Goal: Transaction & Acquisition: Purchase product/service

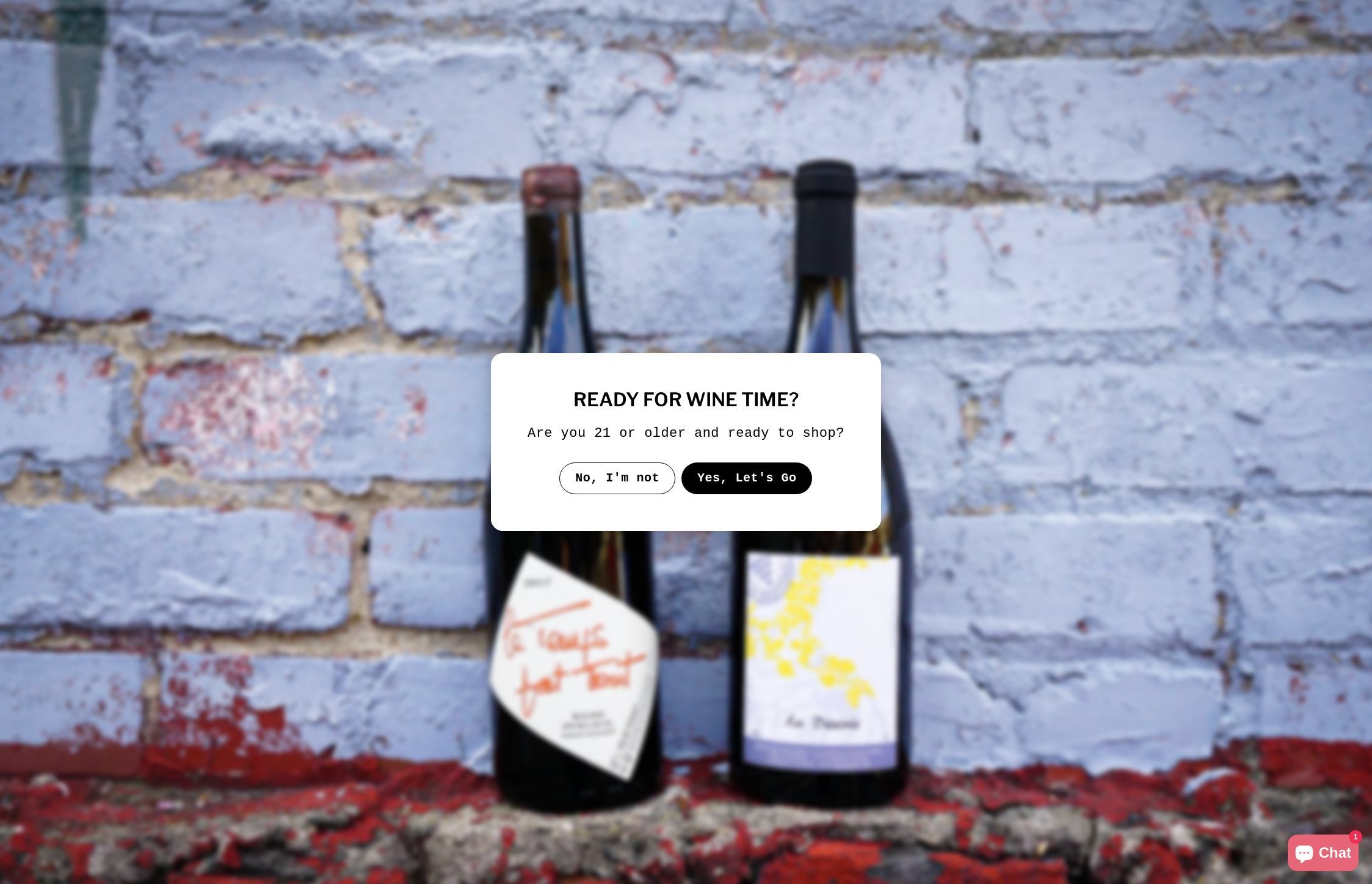
click at [734, 488] on button "Yes, Let's Go" at bounding box center [747, 478] width 131 height 32
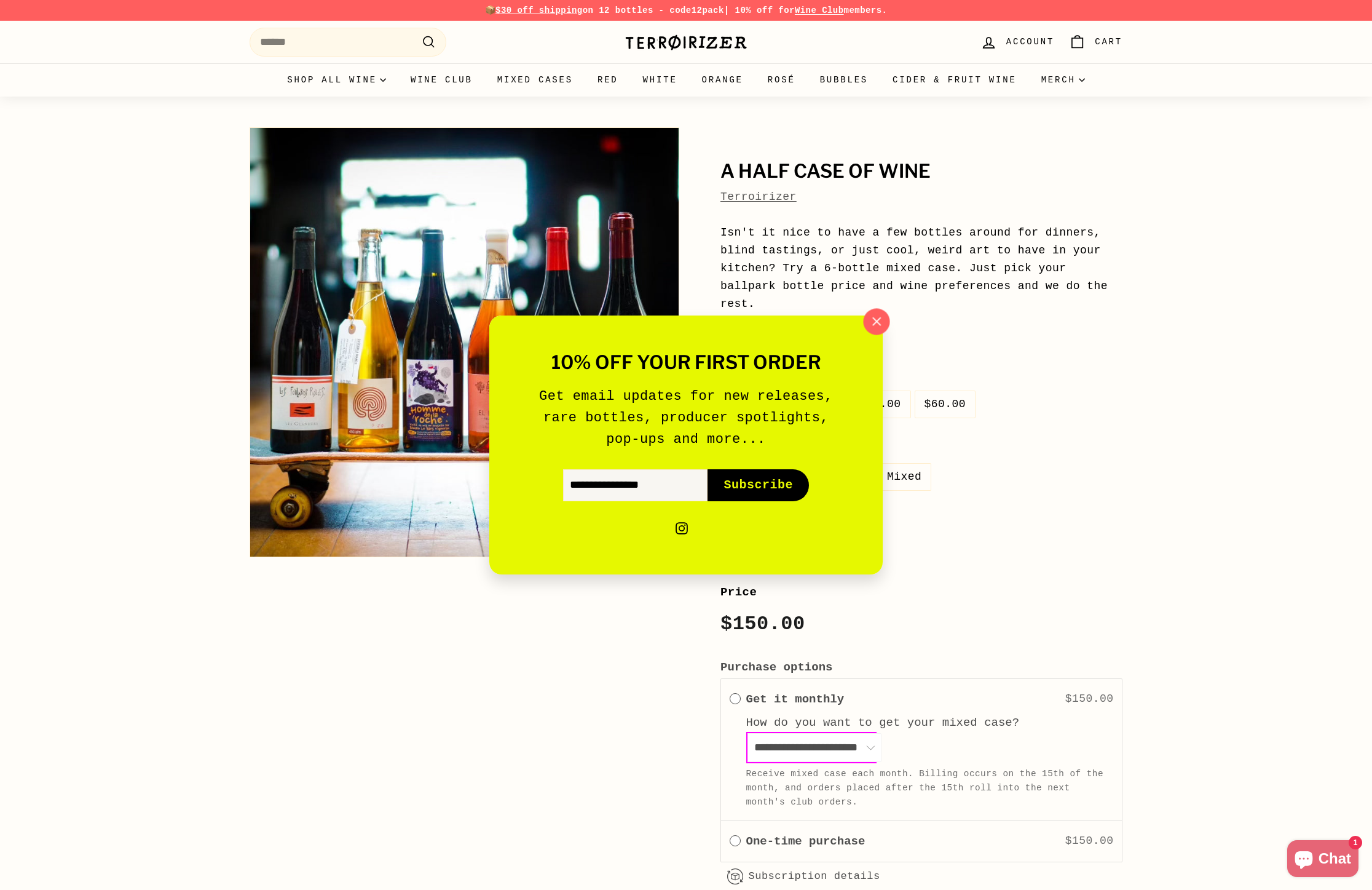
click at [870, 322] on icon "button" at bounding box center [877, 322] width 19 height 19
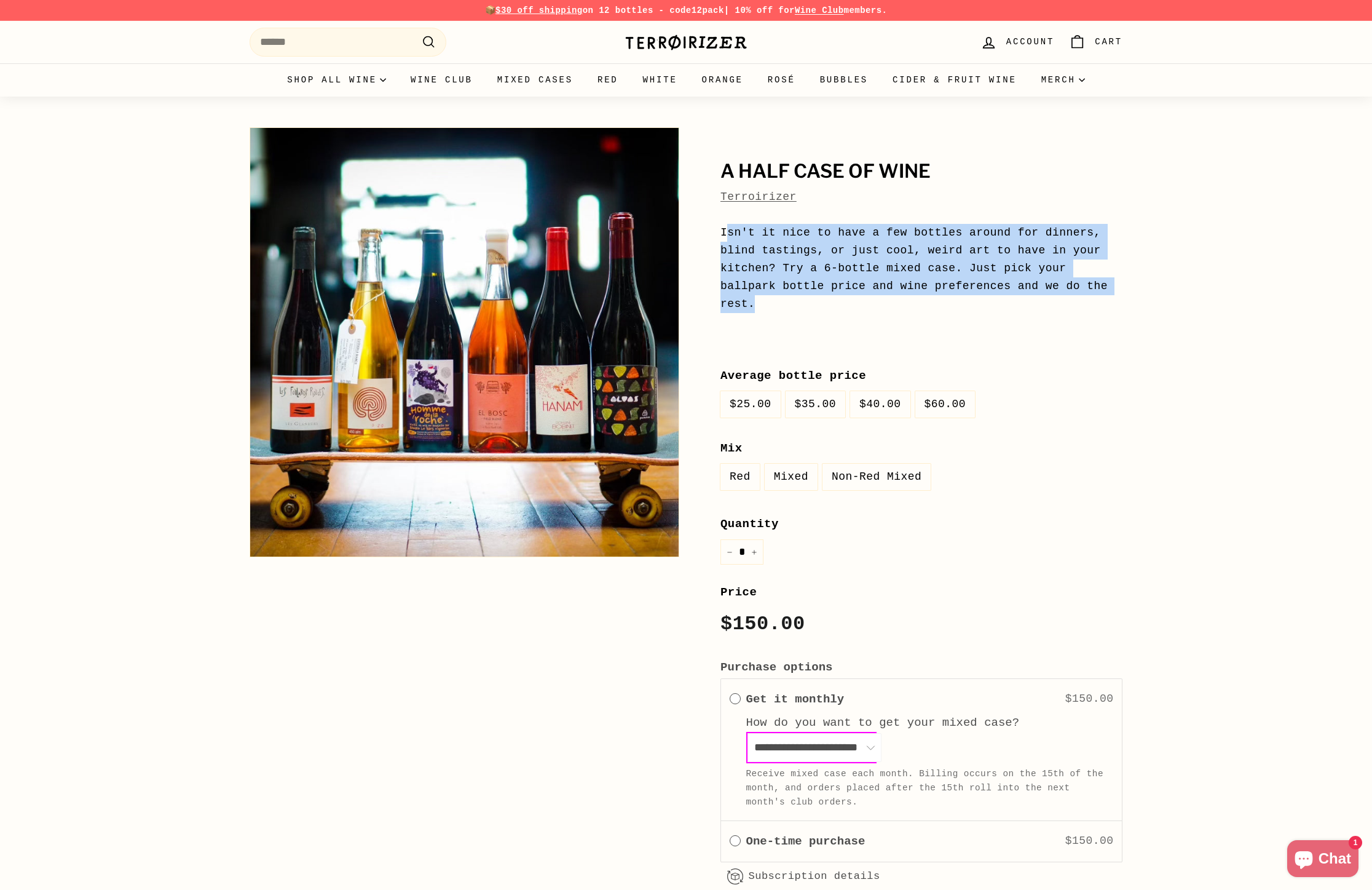
drag, startPoint x: 724, startPoint y: 233, endPoint x: 859, endPoint y: 309, distance: 154.9
click at [859, 309] on p "Isn't it nice to have a few bottles around for dinners, blind tastings, or just…" at bounding box center [922, 286] width 402 height 124
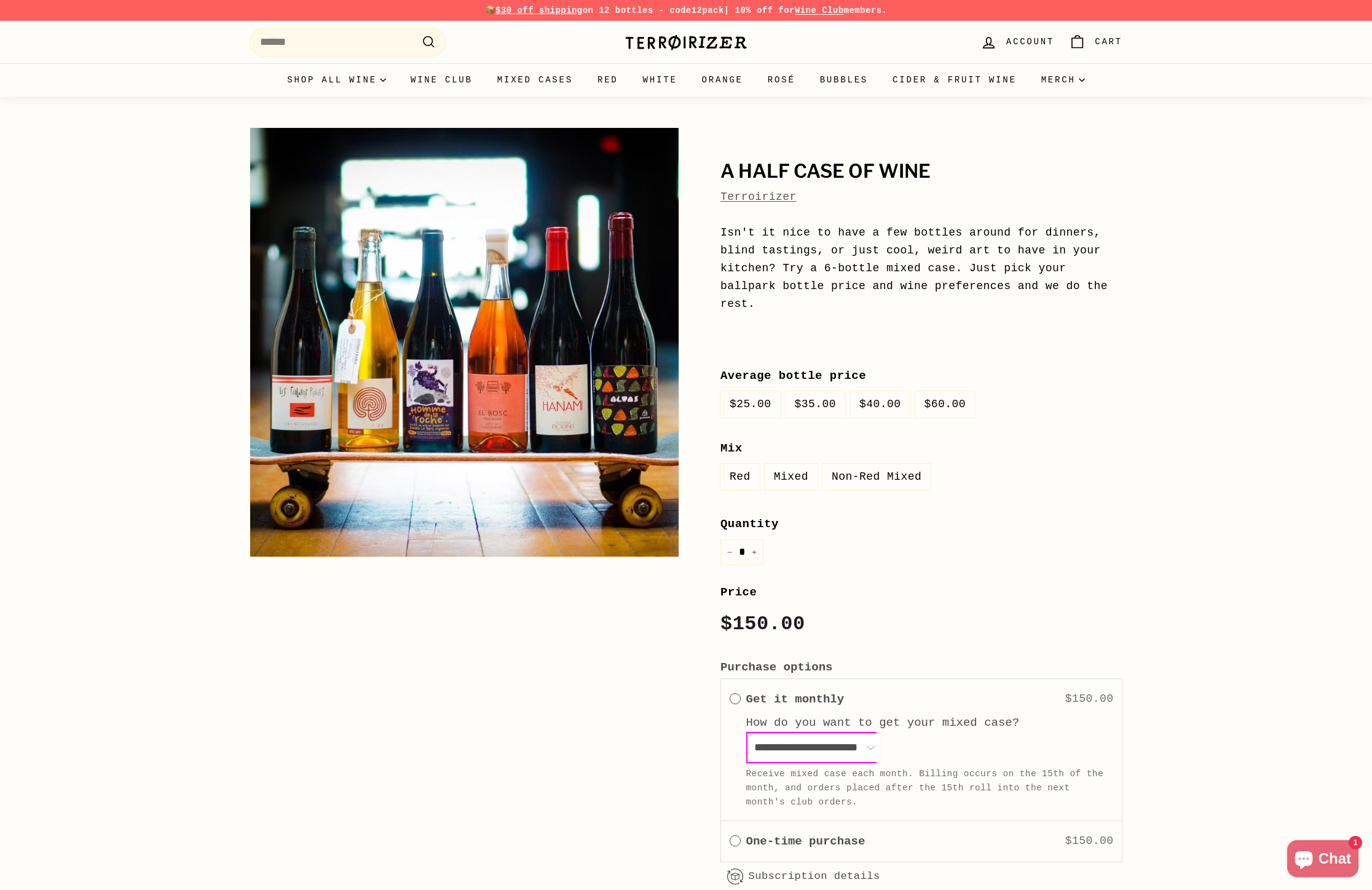
click at [729, 167] on h1 "A Half Case of Wine" at bounding box center [922, 172] width 402 height 21
click at [729, 167] on h1 "A Half Case of Wine" at bounding box center [922, 172] width 402 height 21
click at [739, 464] on label "Red" at bounding box center [740, 477] width 39 height 26
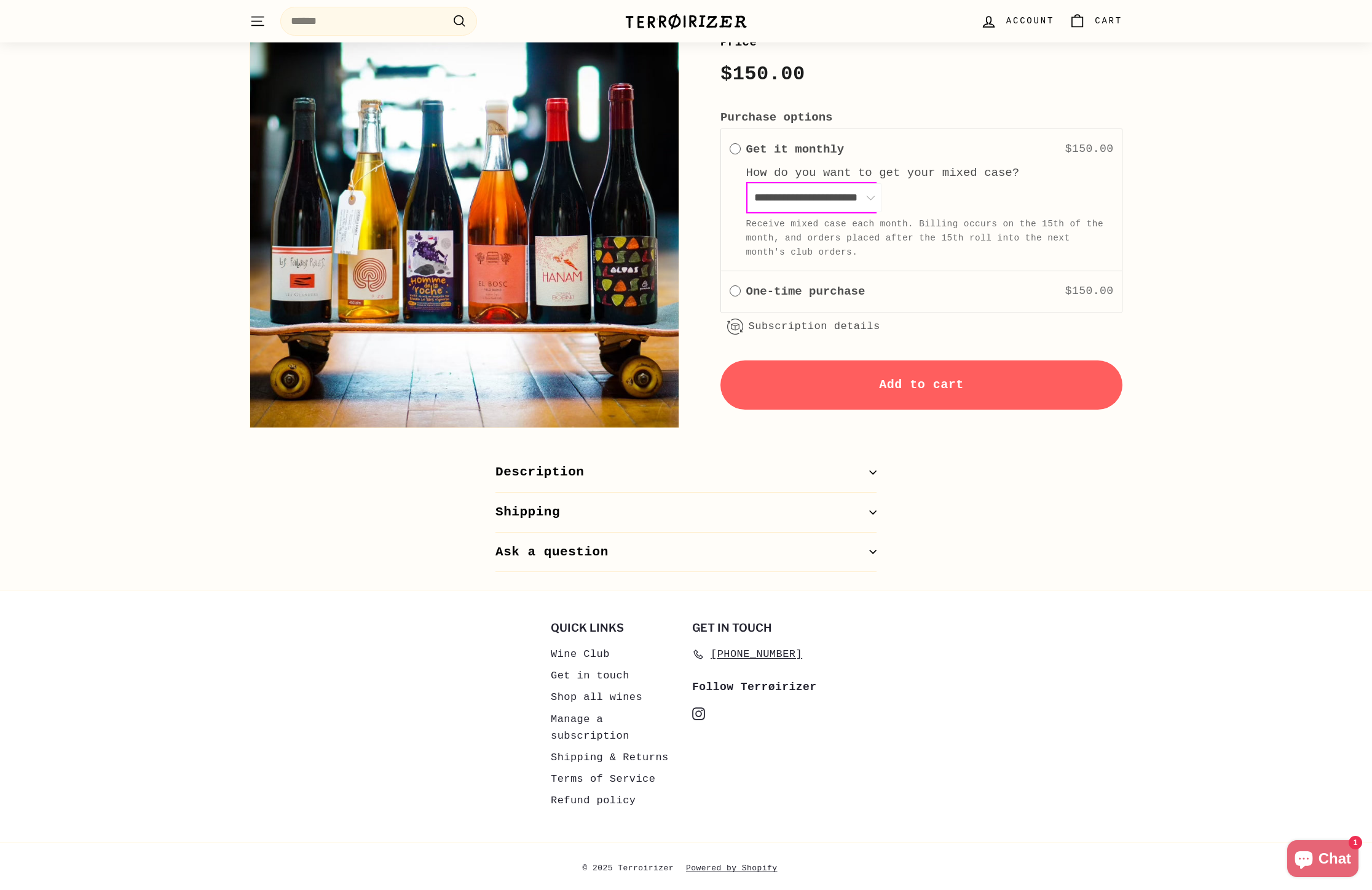
scroll to position [553, 0]
